Goal: Task Accomplishment & Management: Use online tool/utility

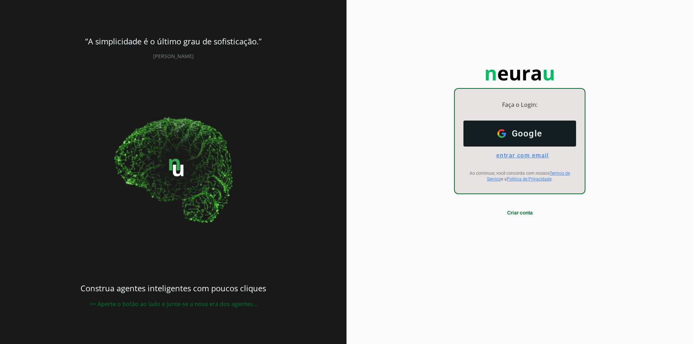
click at [532, 155] on span "entrar com email" at bounding box center [519, 155] width 58 height 7
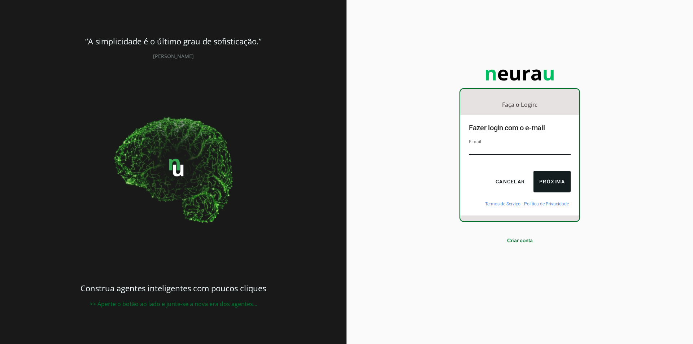
click at [509, 145] on div "E-mail" at bounding box center [520, 150] width 102 height 24
type input "[EMAIL_ADDRESS][DOMAIN_NAME]"
click at [550, 185] on button "Próxima" at bounding box center [551, 182] width 37 height 22
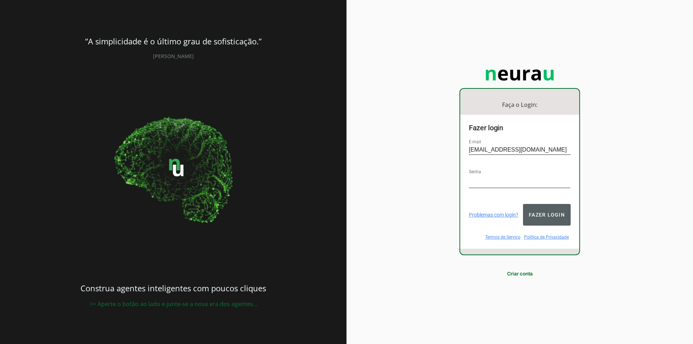
click at [546, 210] on button "Fazer login" at bounding box center [547, 215] width 48 height 22
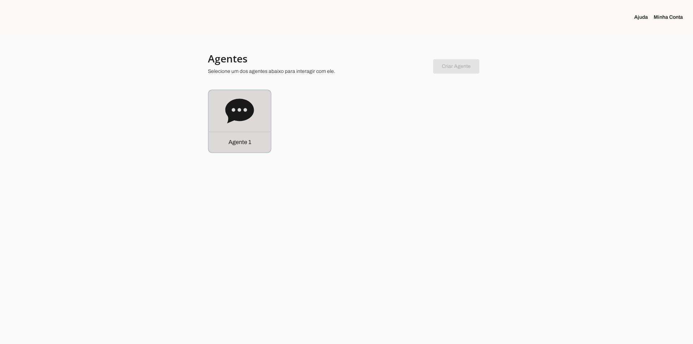
click at [247, 117] on icon at bounding box center [239, 110] width 29 height 25
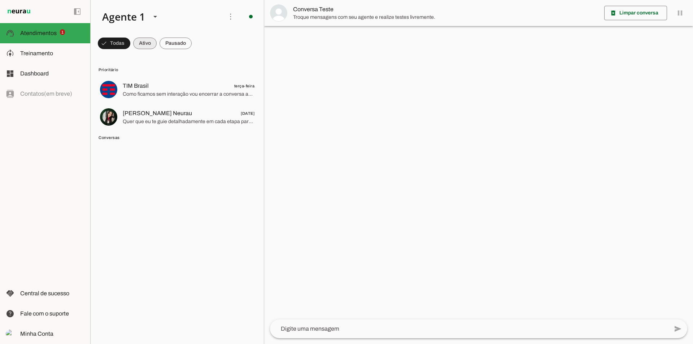
click at [140, 42] on span at bounding box center [144, 43] width 23 height 17
